Goal: Check status

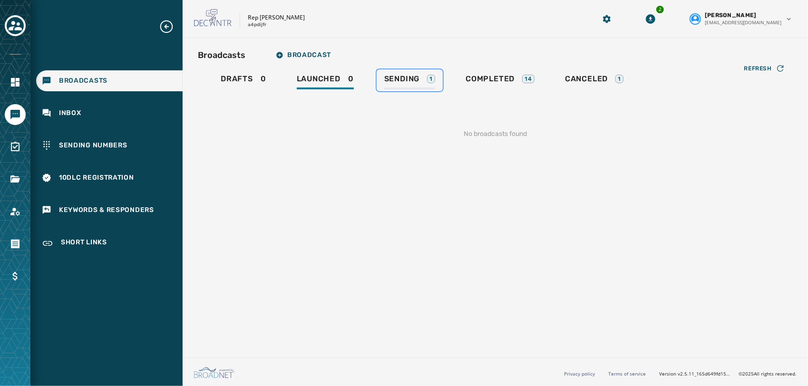
click at [405, 71] on link "Sending 1" at bounding box center [410, 80] width 66 height 22
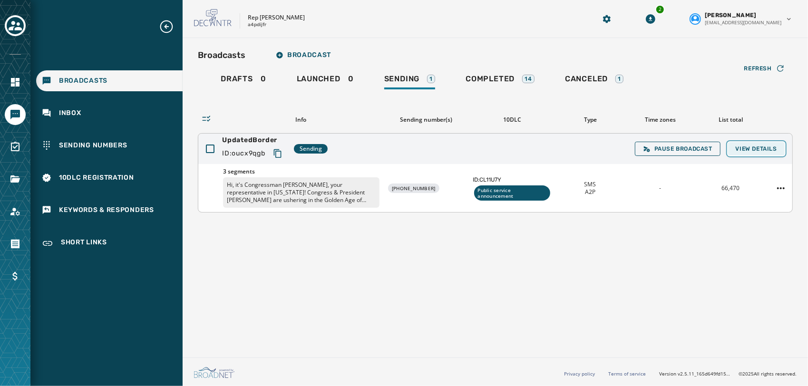
click at [751, 145] on span "View Details" at bounding box center [756, 149] width 41 height 8
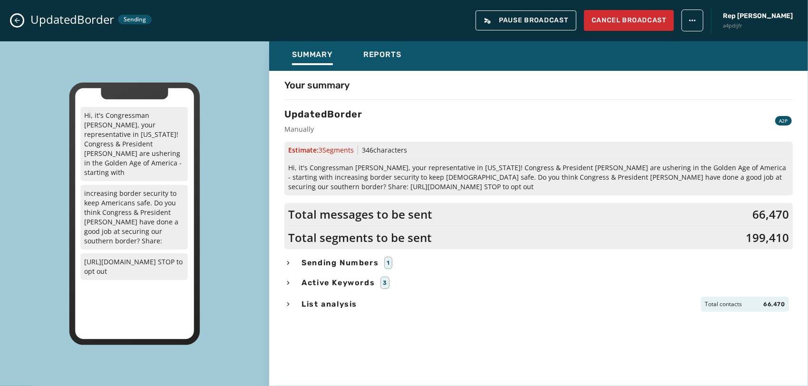
click at [391, 41] on div "Summary Reports" at bounding box center [538, 55] width 539 height 29
click at [375, 56] on span "Reports" at bounding box center [382, 55] width 38 height 10
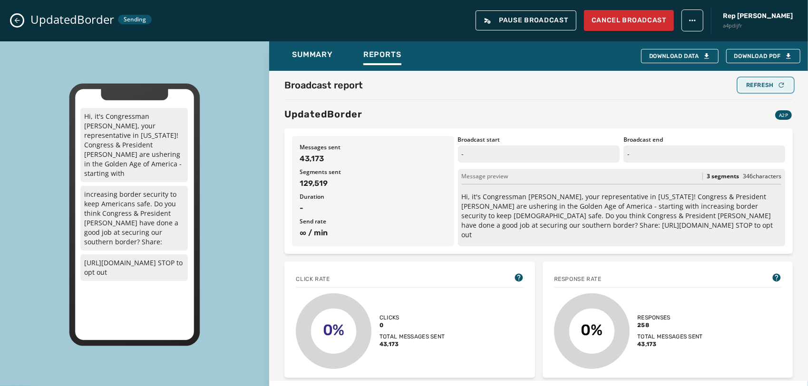
click at [759, 84] on div "Refresh" at bounding box center [765, 85] width 39 height 8
click at [19, 14] on div "UpdatedBorder Sending Pause Broadcast Cancel Broadcast Rep [PERSON_NAME] a4pdij…" at bounding box center [404, 20] width 808 height 41
click at [16, 21] on icon "Close admin drawer" at bounding box center [17, 21] width 8 height 8
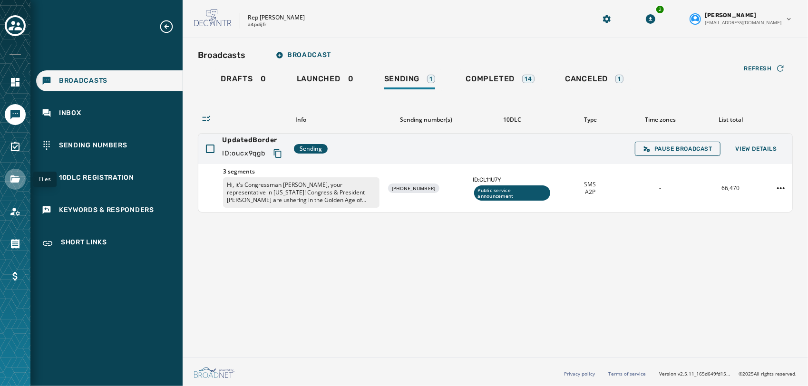
click at [17, 181] on icon "Navigate to Files" at bounding box center [15, 179] width 10 height 7
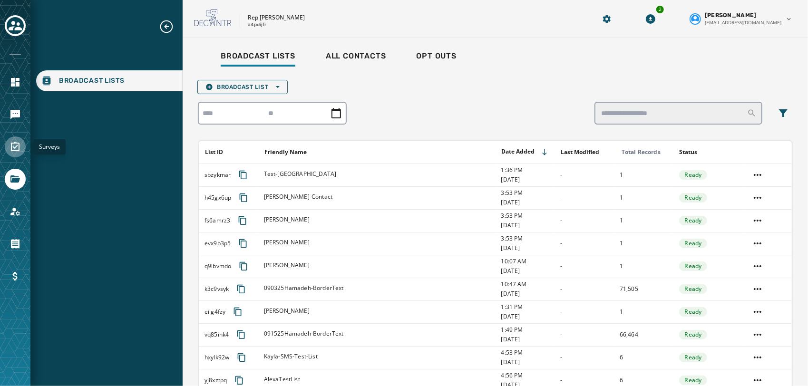
click at [16, 149] on icon "Navigate to Surveys" at bounding box center [15, 146] width 11 height 11
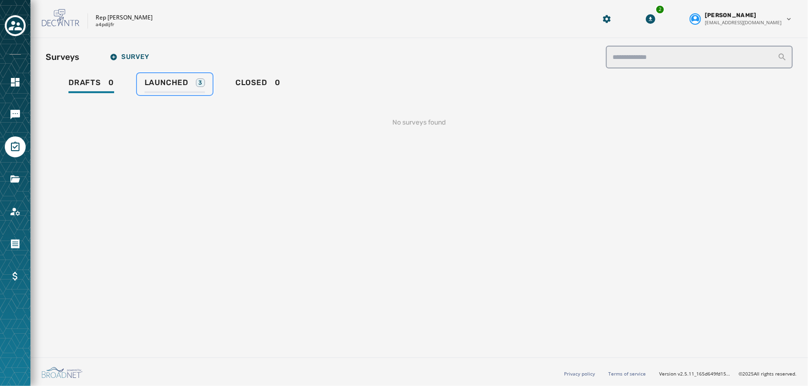
click at [189, 78] on div "Launched 3" at bounding box center [175, 85] width 60 height 15
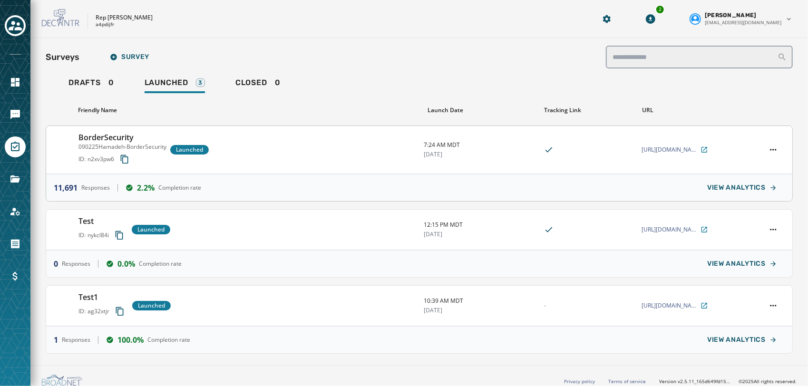
click at [115, 135] on h3 "BorderSecurity" at bounding box center [123, 137] width 88 height 11
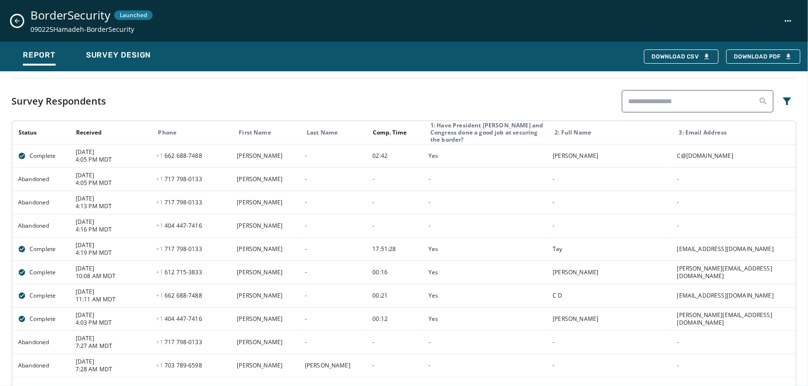
scroll to position [504, 0]
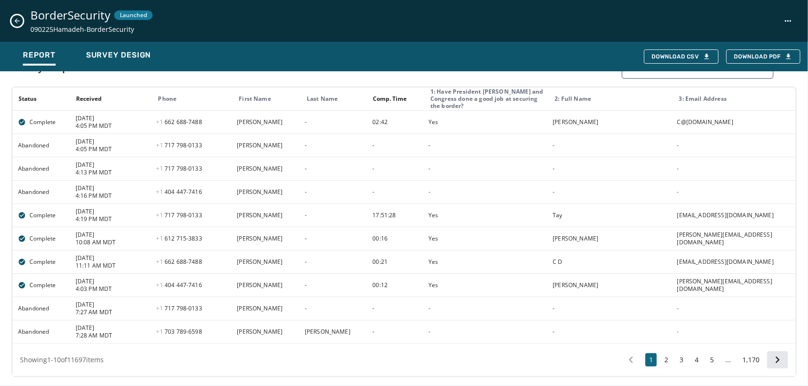
click at [776, 360] on icon at bounding box center [778, 360] width 4 height 7
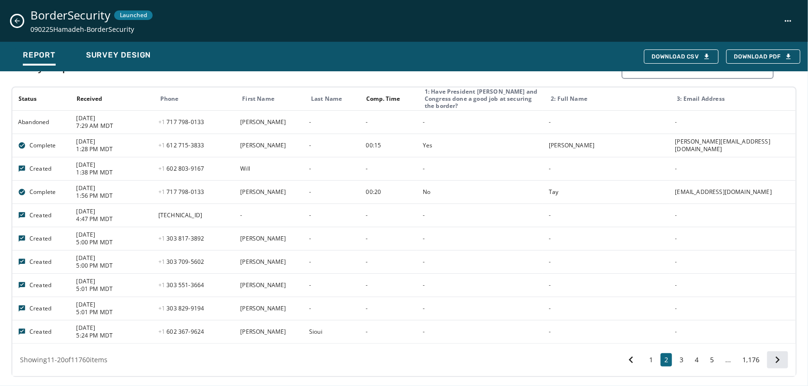
click at [773, 355] on icon at bounding box center [777, 359] width 13 height 13
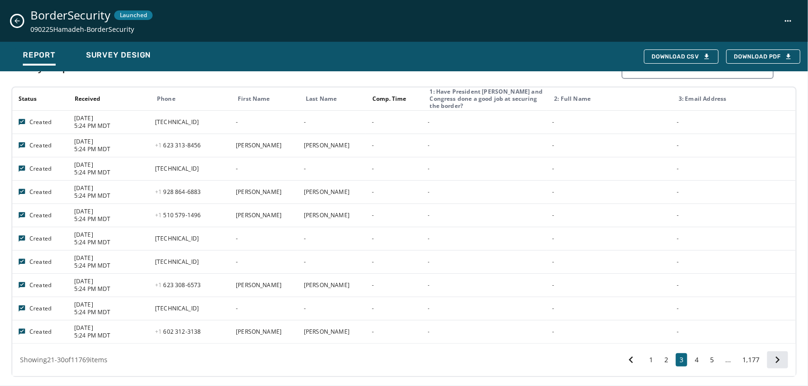
click at [771, 356] on icon at bounding box center [777, 359] width 13 height 13
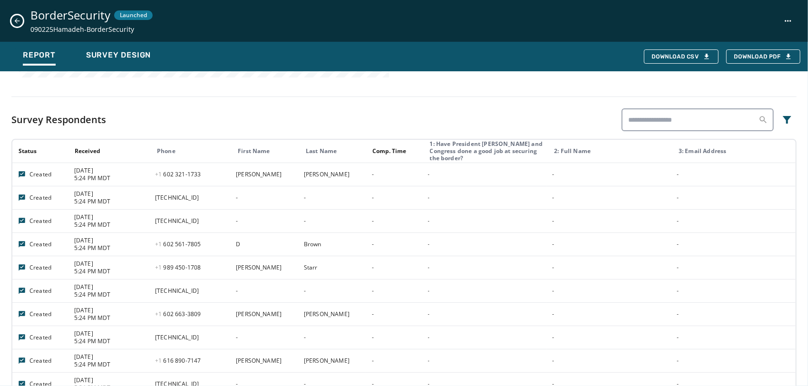
scroll to position [451, 0]
click at [782, 124] on icon "Filters menu" at bounding box center [787, 120] width 11 height 11
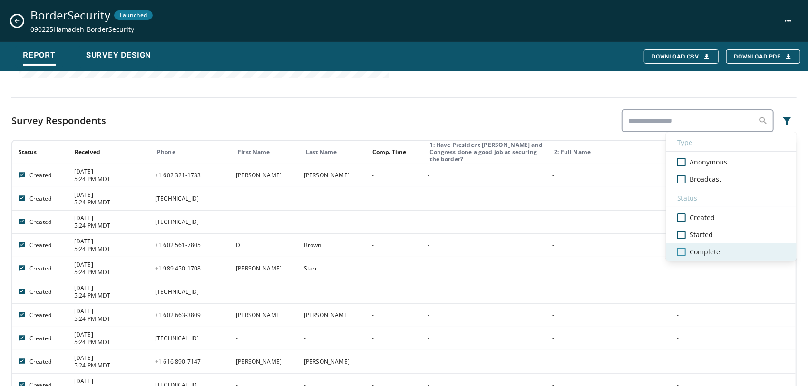
click at [678, 248] on div at bounding box center [682, 252] width 9 height 9
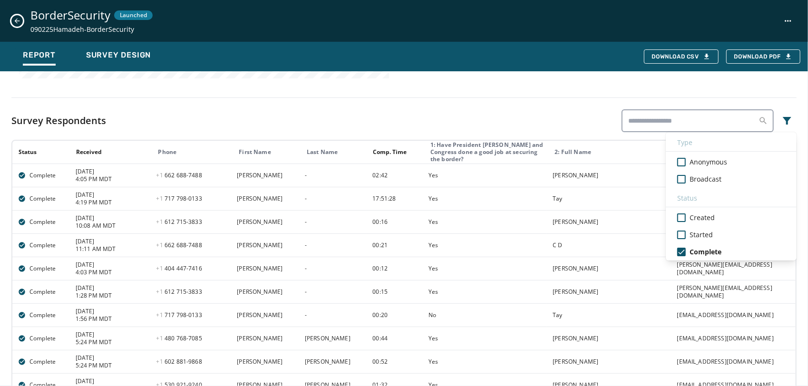
click at [556, 123] on div "Survey Respondents Type Anonymous Broadcast Status Created Started Complete" at bounding box center [404, 120] width 786 height 23
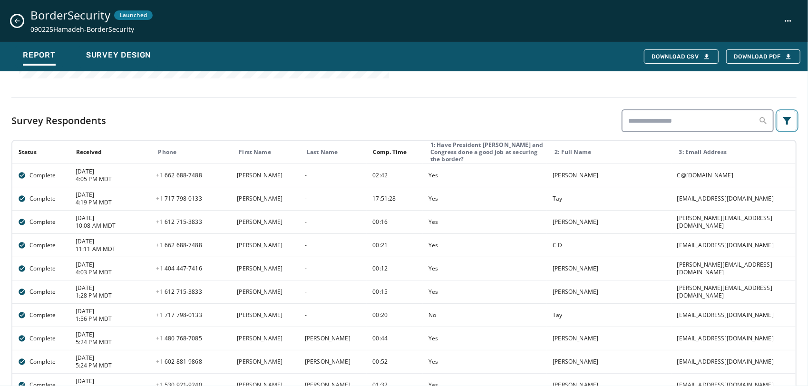
scroll to position [504, 0]
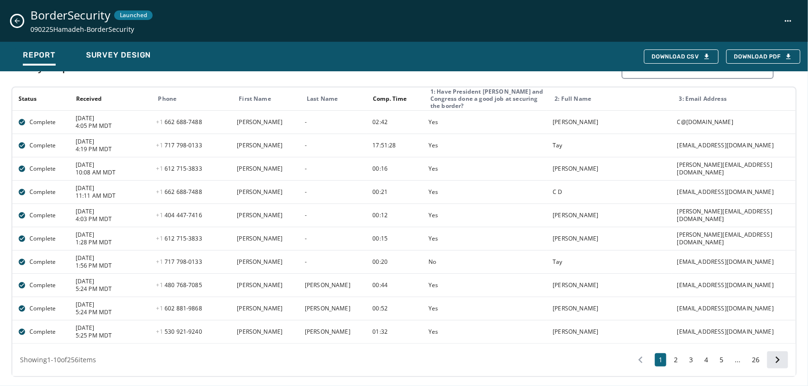
click at [771, 363] on icon at bounding box center [777, 359] width 13 height 13
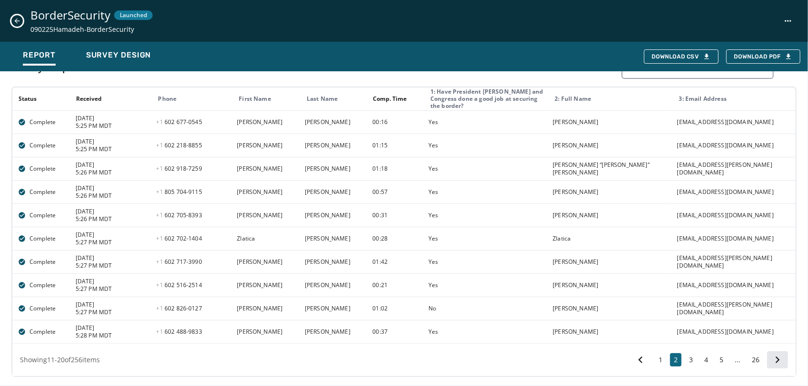
click at [776, 359] on icon at bounding box center [778, 360] width 4 height 7
